Goal: Information Seeking & Learning: Understand process/instructions

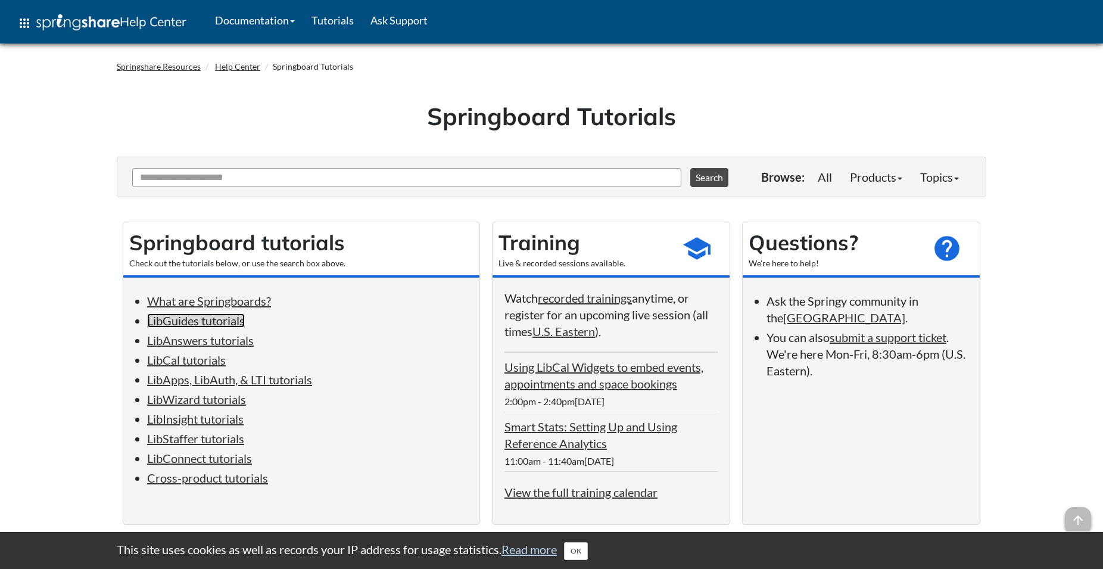
click at [232, 325] on link "LibGuides tutorials" at bounding box center [196, 320] width 98 height 14
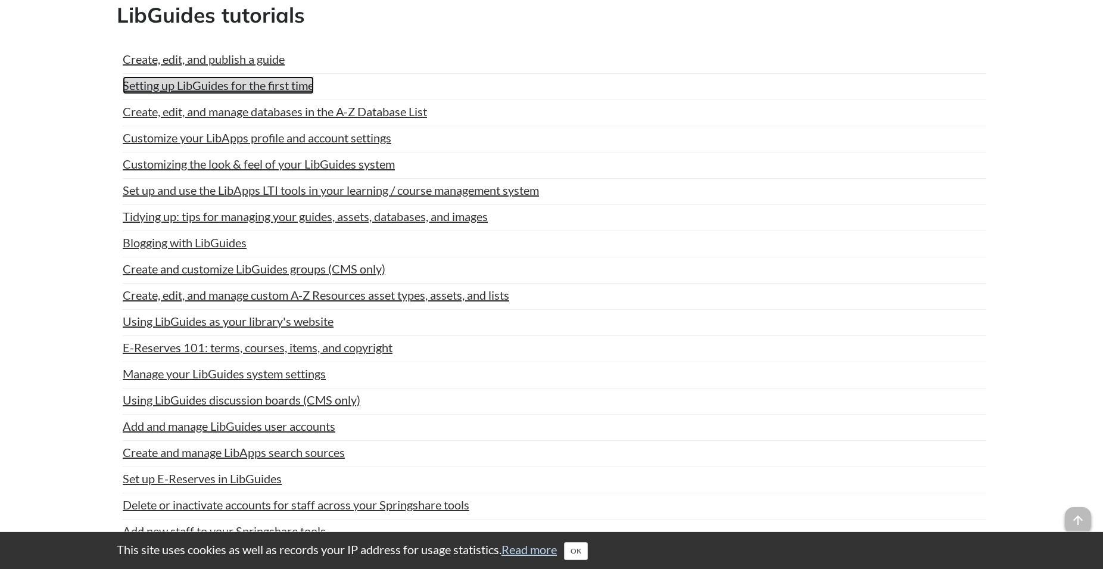
click at [301, 82] on link "Setting up LibGuides for the first time" at bounding box center [218, 85] width 191 height 18
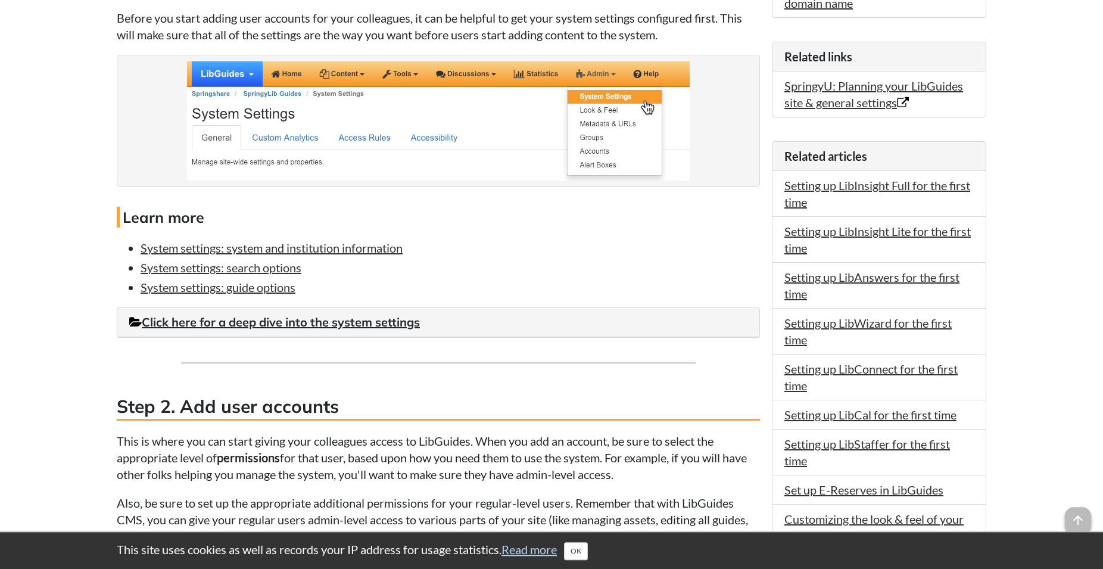
scroll to position [729, 0]
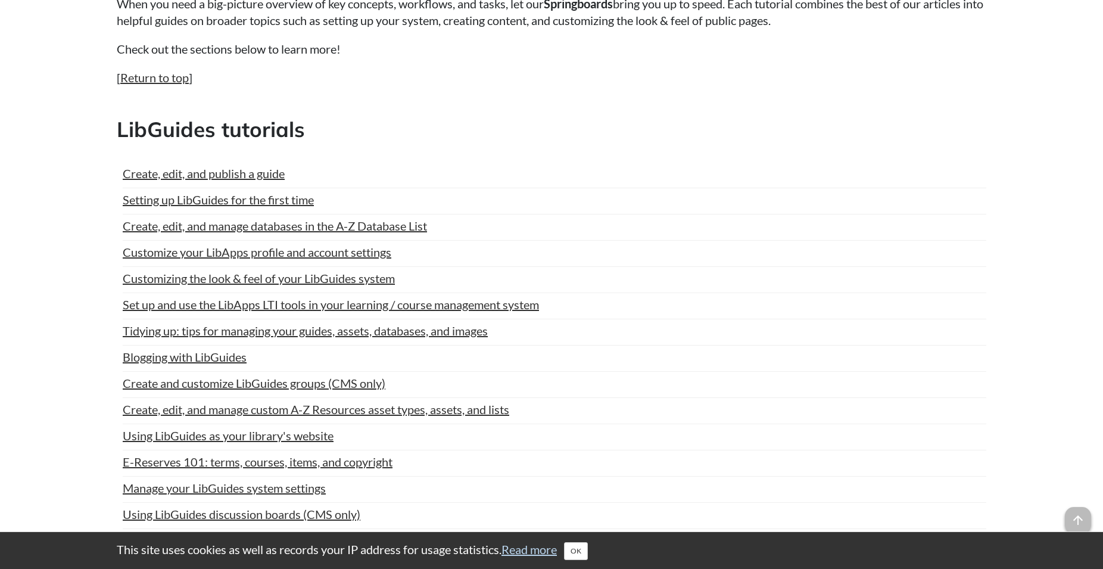
scroll to position [602, 0]
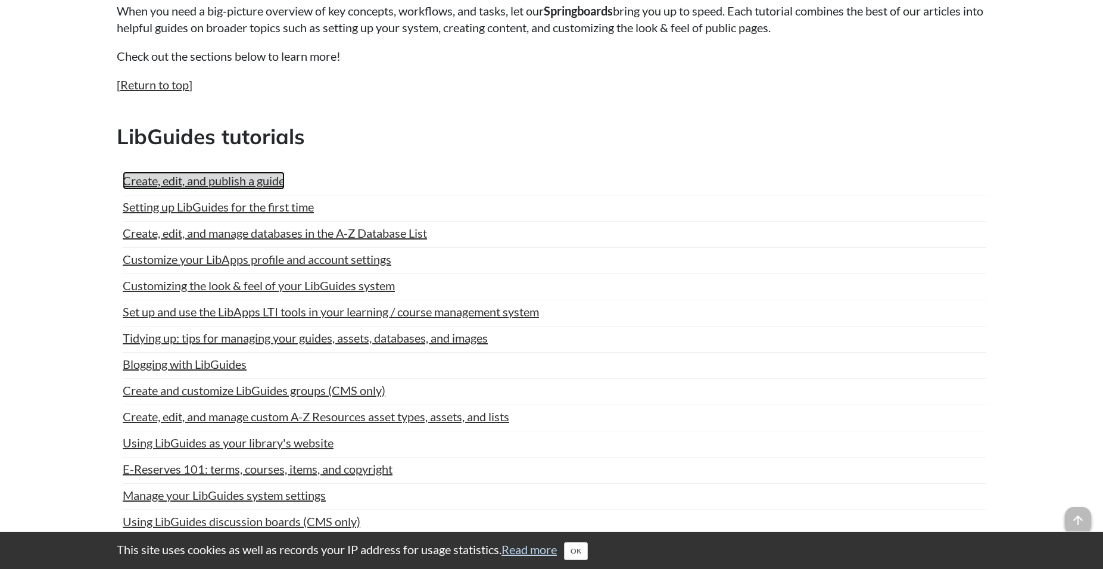
click at [265, 181] on link "Create, edit, and publish a guide" at bounding box center [204, 181] width 162 height 18
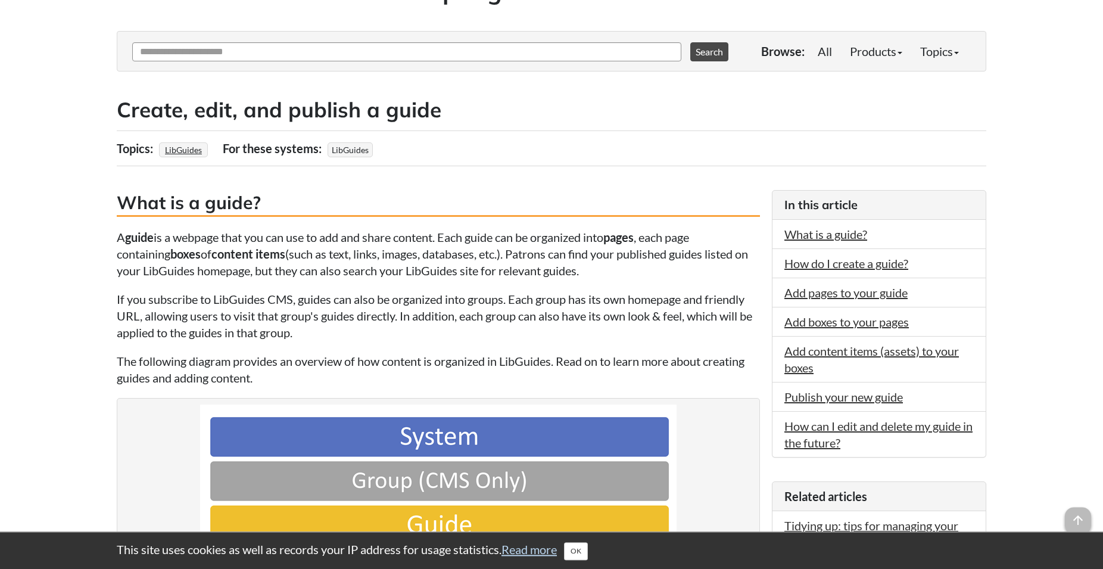
scroll to position [122, 0]
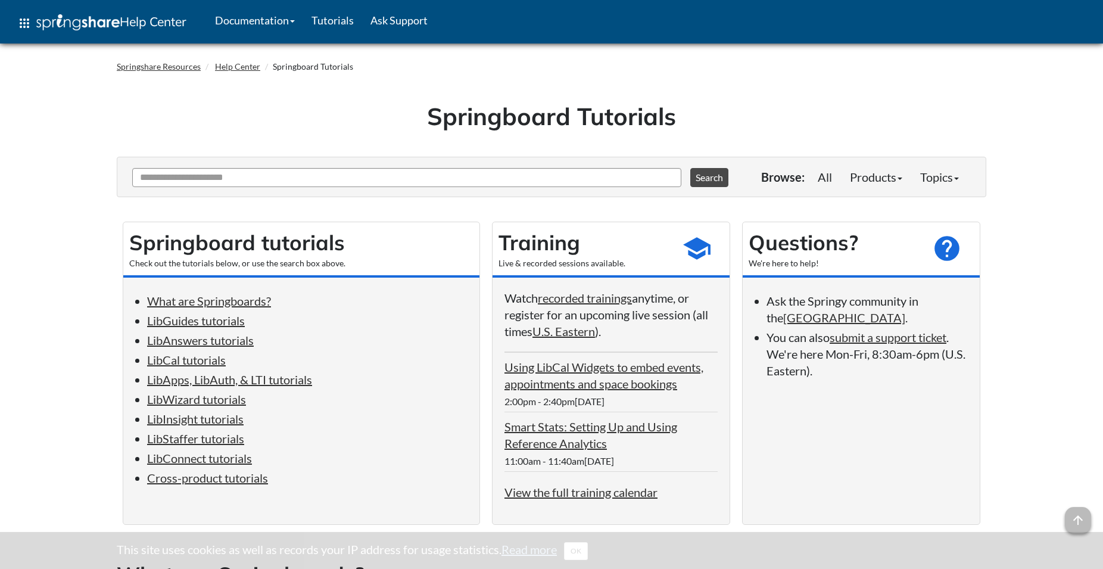
scroll to position [723, 0]
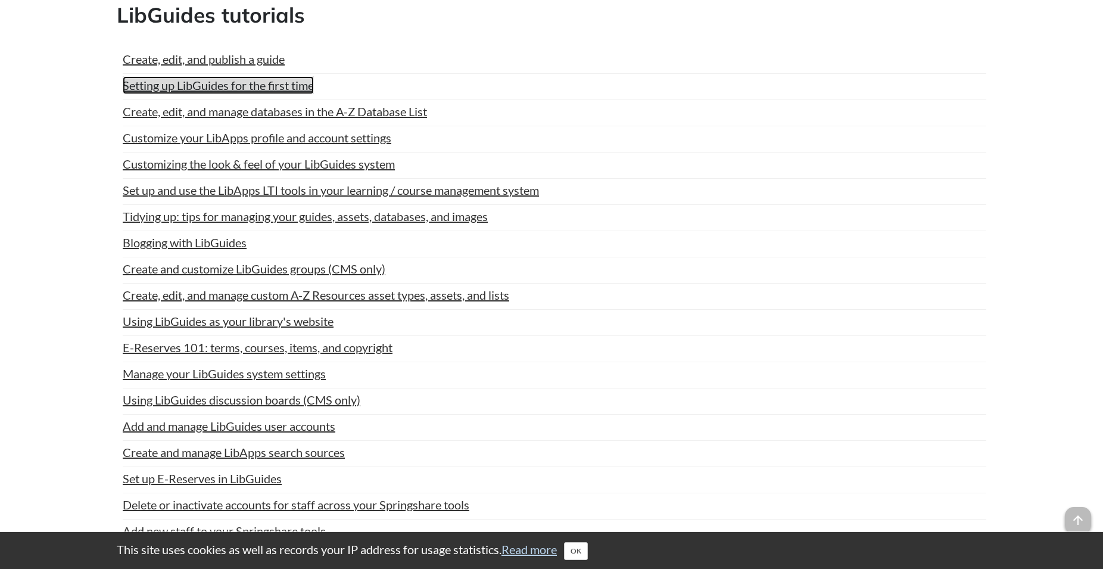
click at [284, 82] on link "Setting up LibGuides for the first time" at bounding box center [218, 85] width 191 height 18
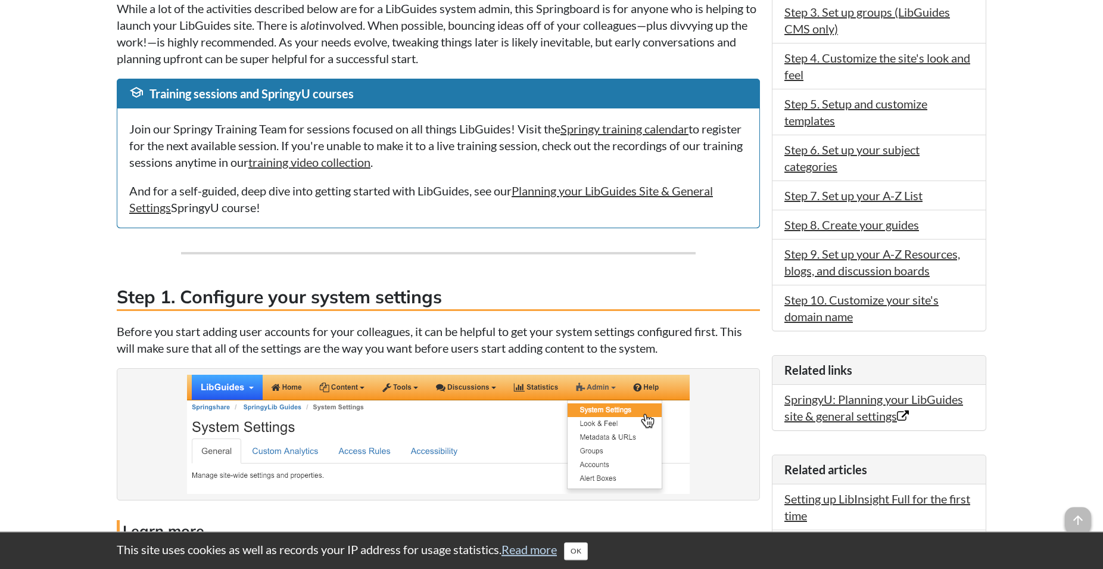
scroll to position [425, 0]
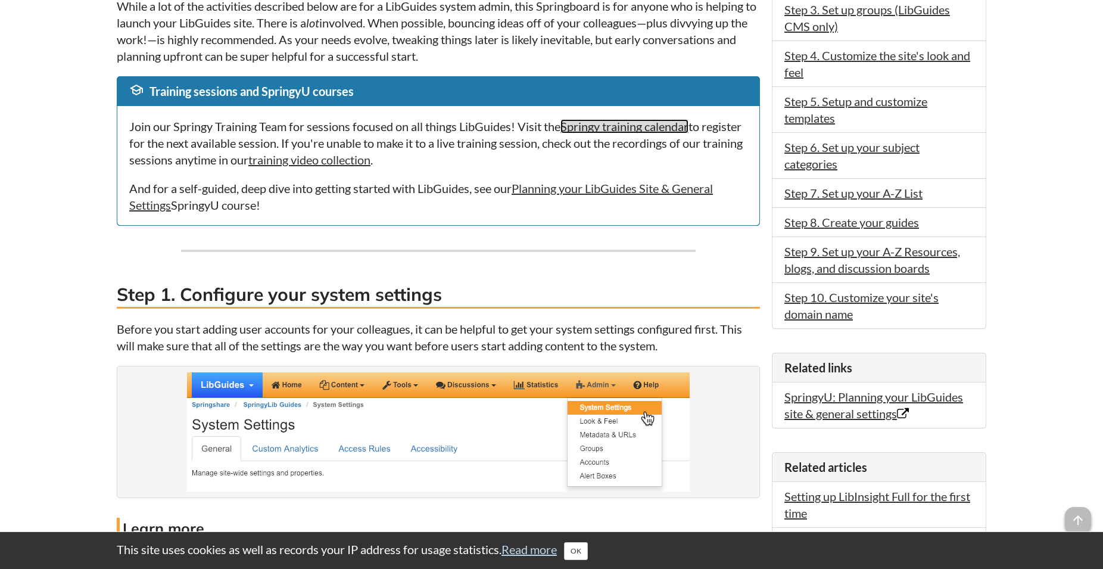
click at [604, 128] on link "Springy training calendar" at bounding box center [625, 126] width 128 height 14
